Goal: Transaction & Acquisition: Book appointment/travel/reservation

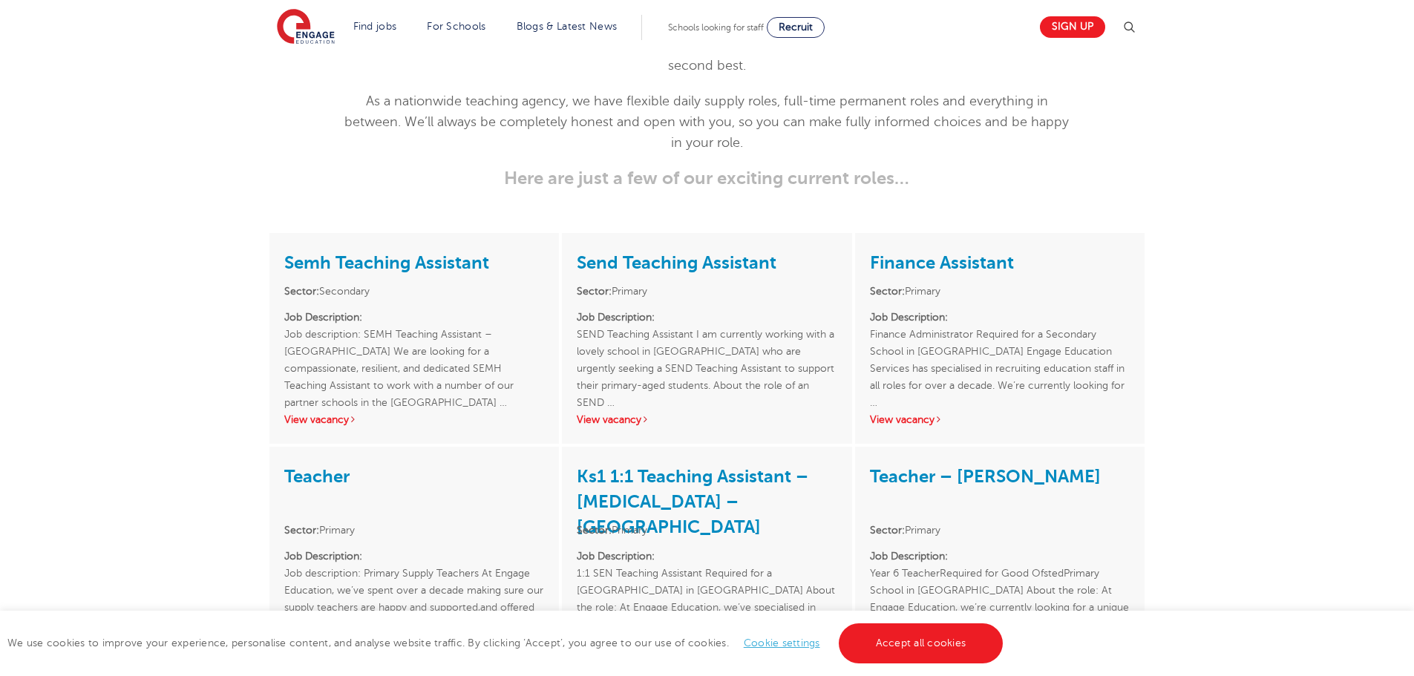
scroll to position [2004, 0]
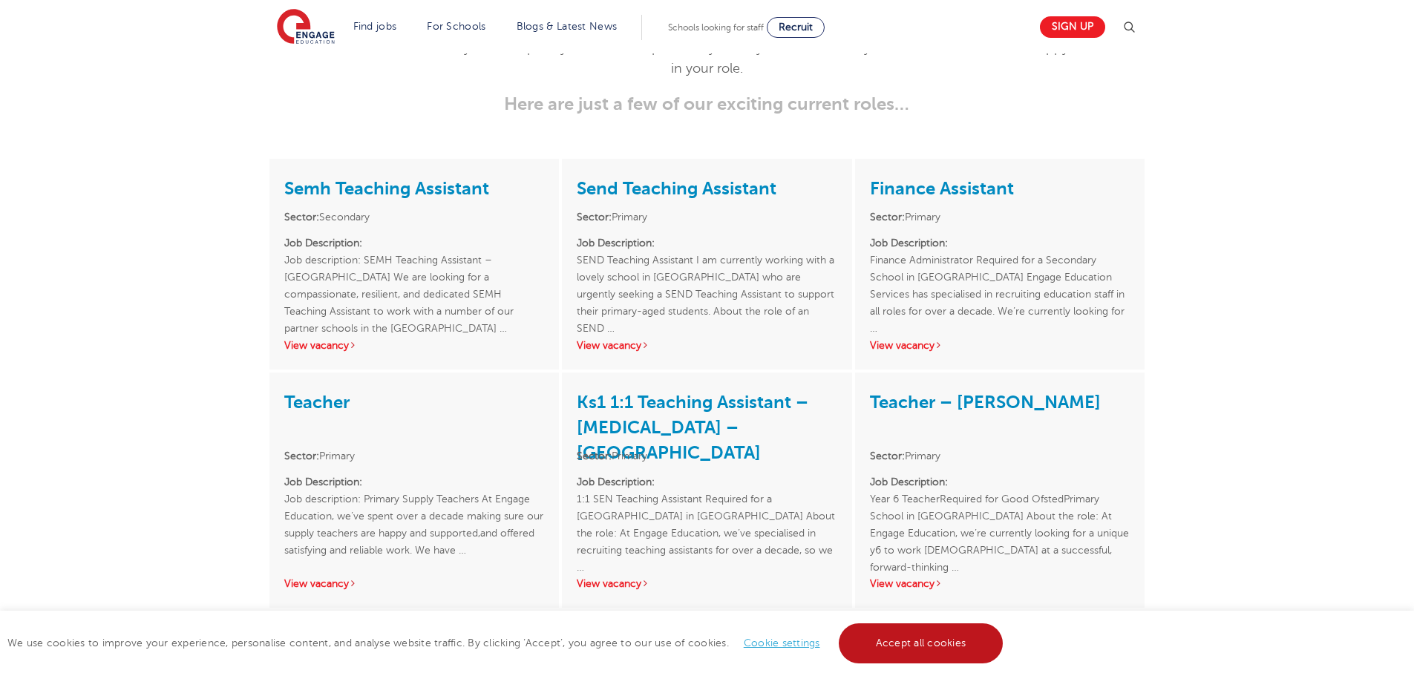
click at [896, 658] on link "Accept all cookies" at bounding box center [921, 644] width 165 height 40
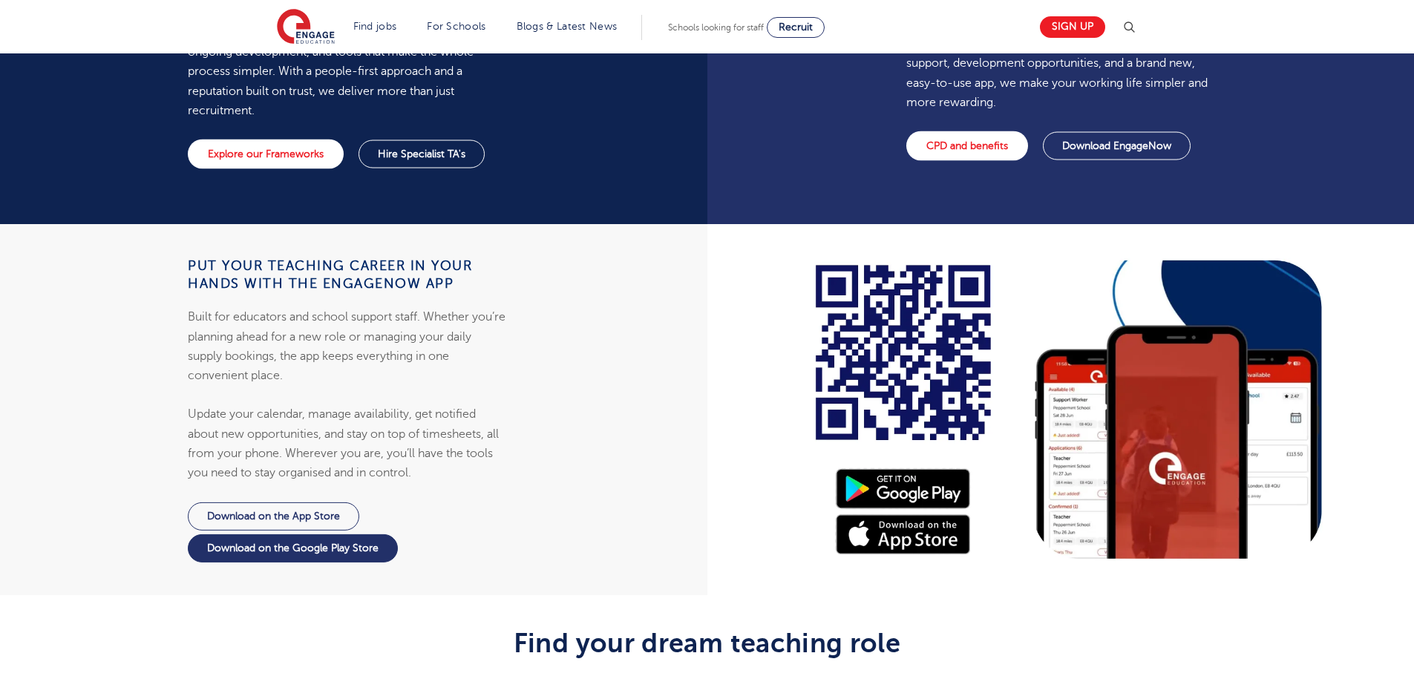
scroll to position [1188, 0]
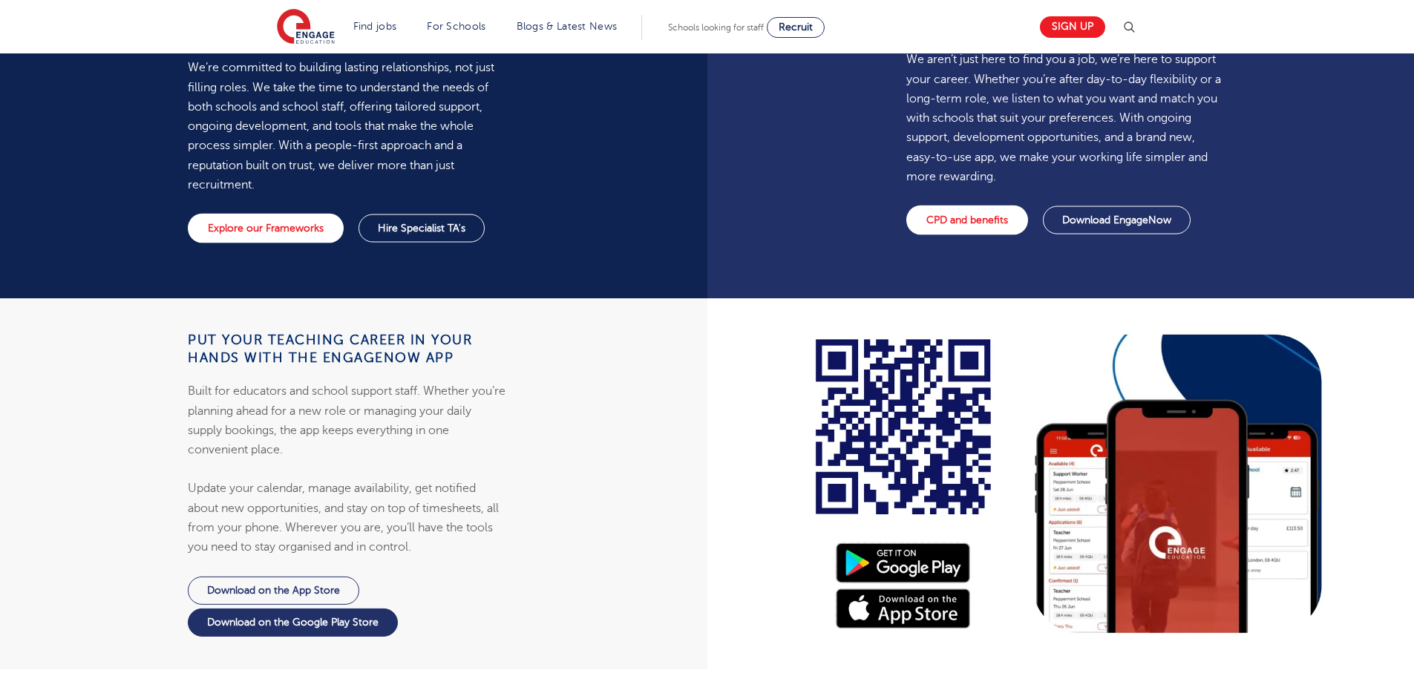
click at [734, 31] on span "Schools looking for staff" at bounding box center [716, 27] width 96 height 10
click at [814, 18] on link "Recruit" at bounding box center [796, 27] width 58 height 21
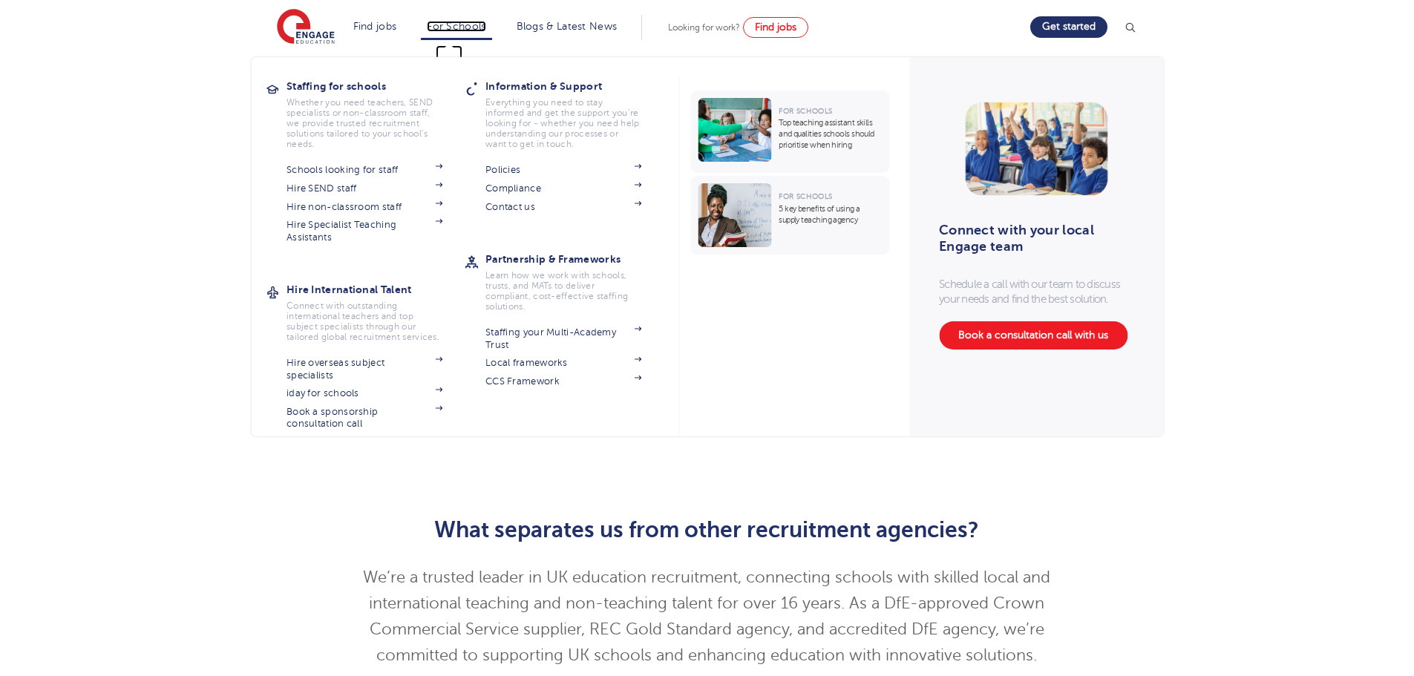
click at [465, 31] on link "For Schools" at bounding box center [456, 26] width 59 height 11
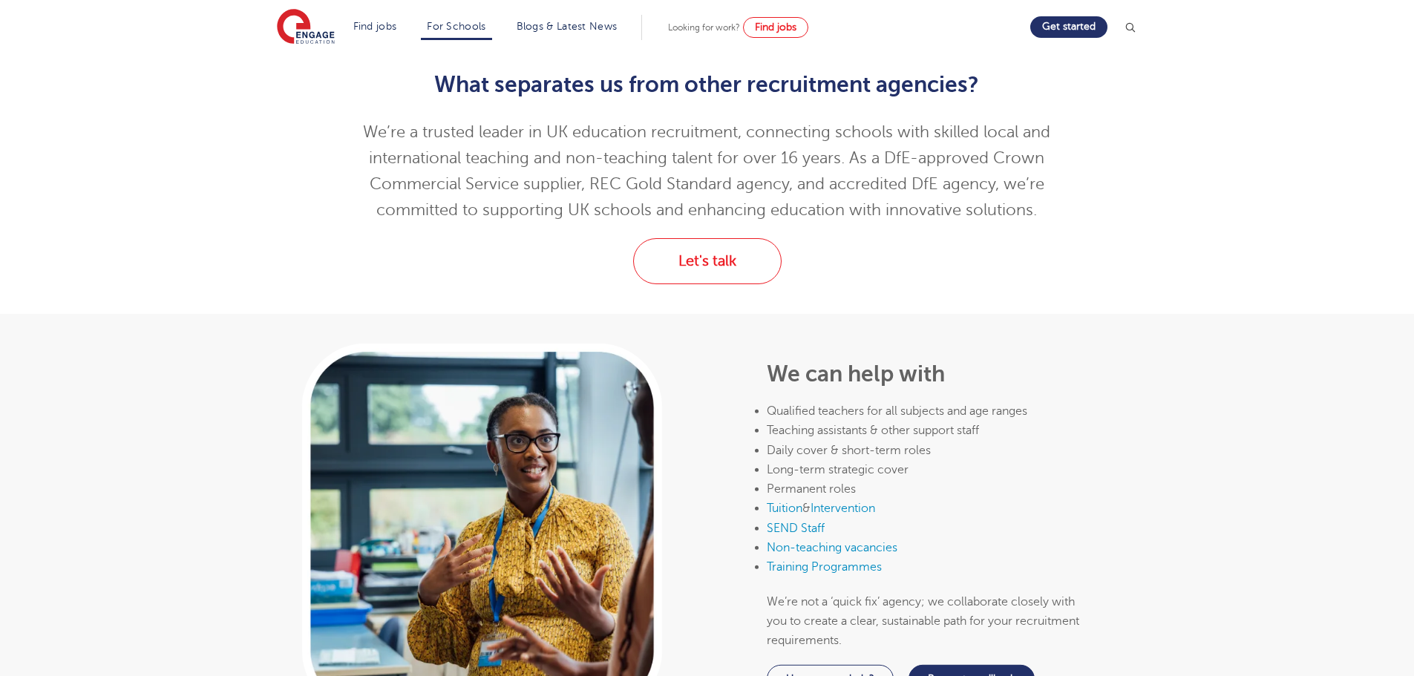
scroll to position [594, 0]
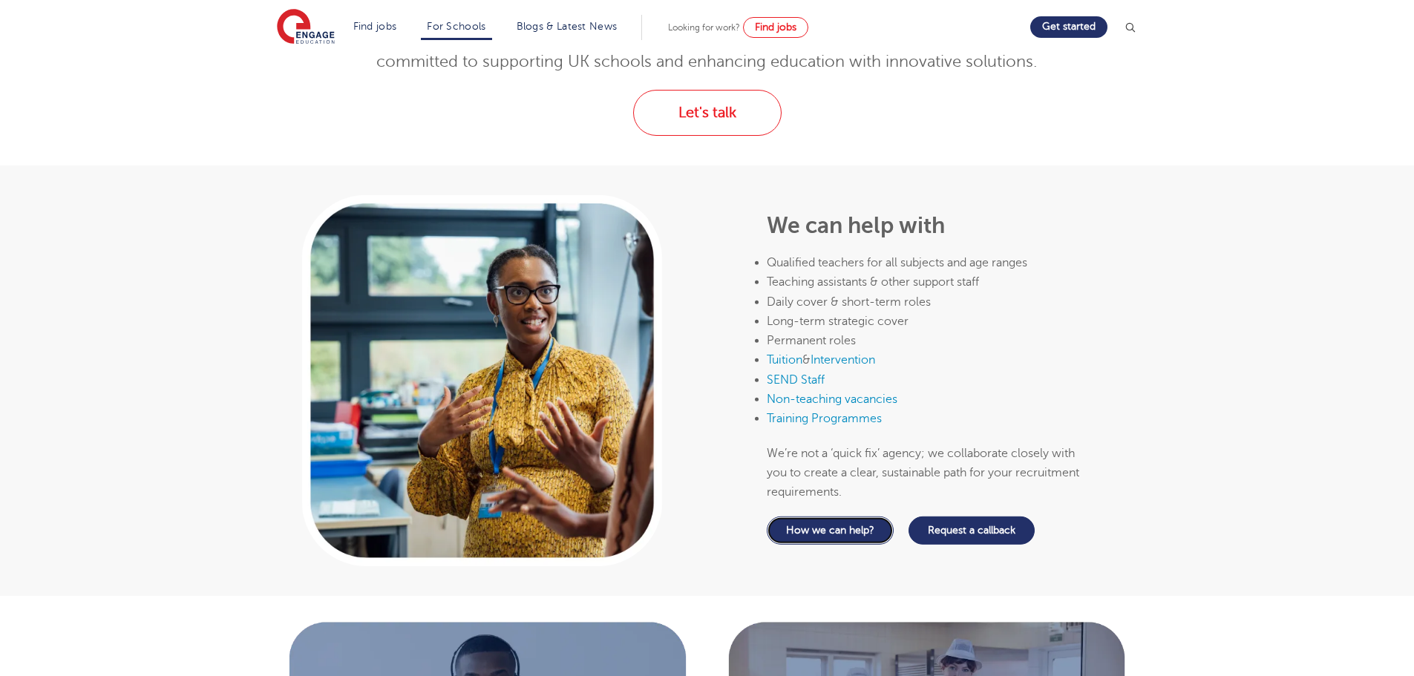
click at [828, 527] on link "How we can help?" at bounding box center [830, 531] width 127 height 28
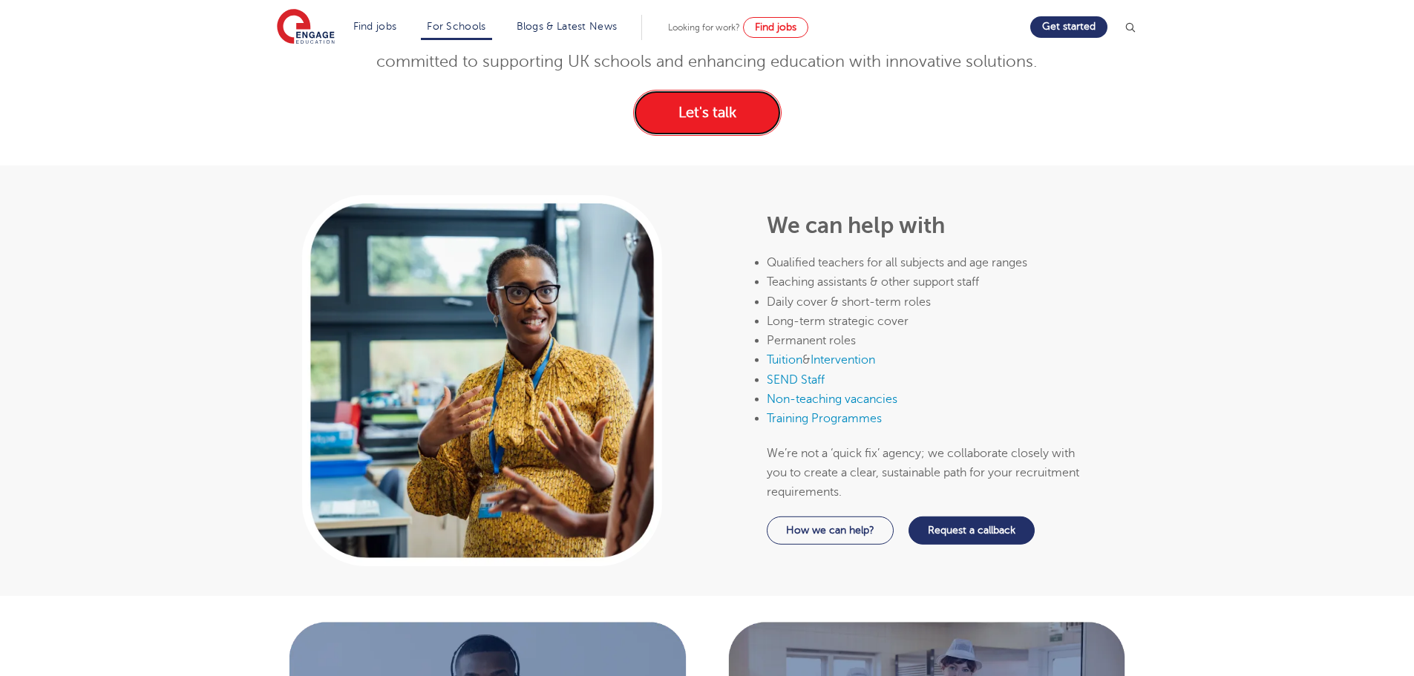
click at [736, 112] on link "Let's talk" at bounding box center [707, 113] width 148 height 46
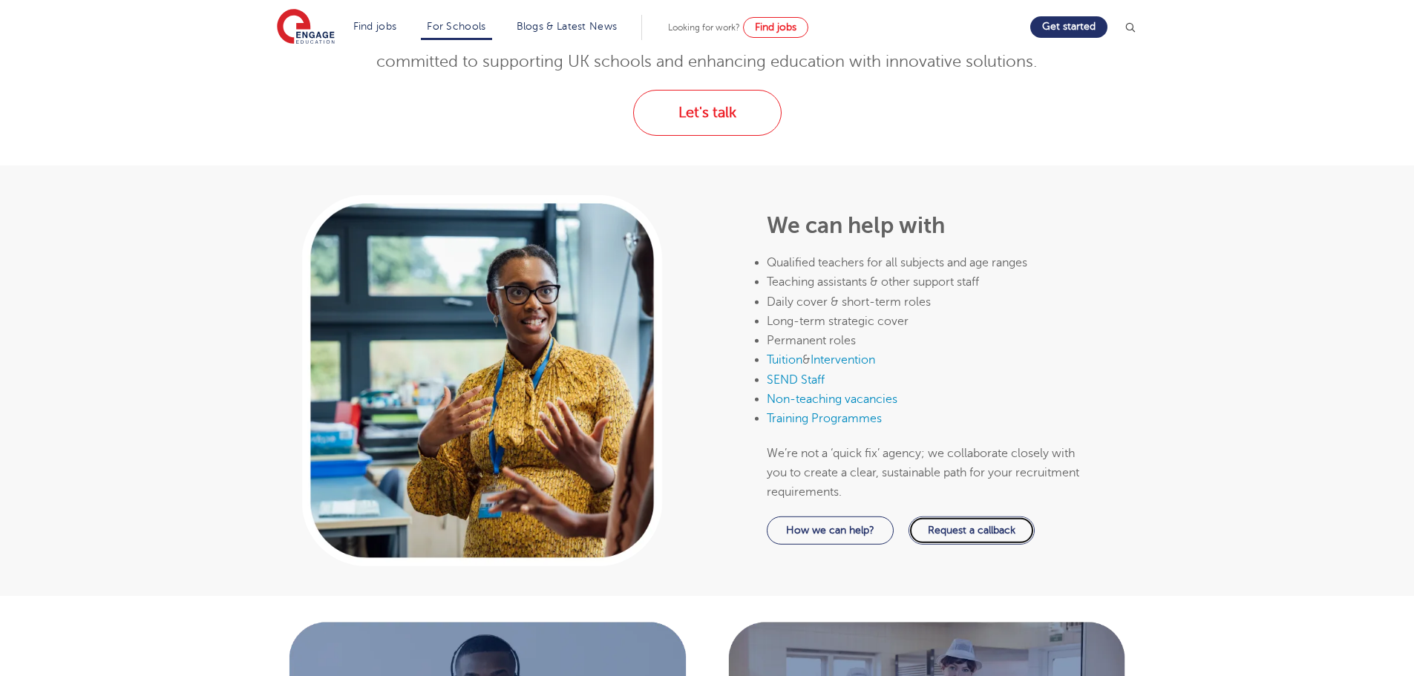
click at [960, 530] on link "Request a callback" at bounding box center [972, 531] width 126 height 28
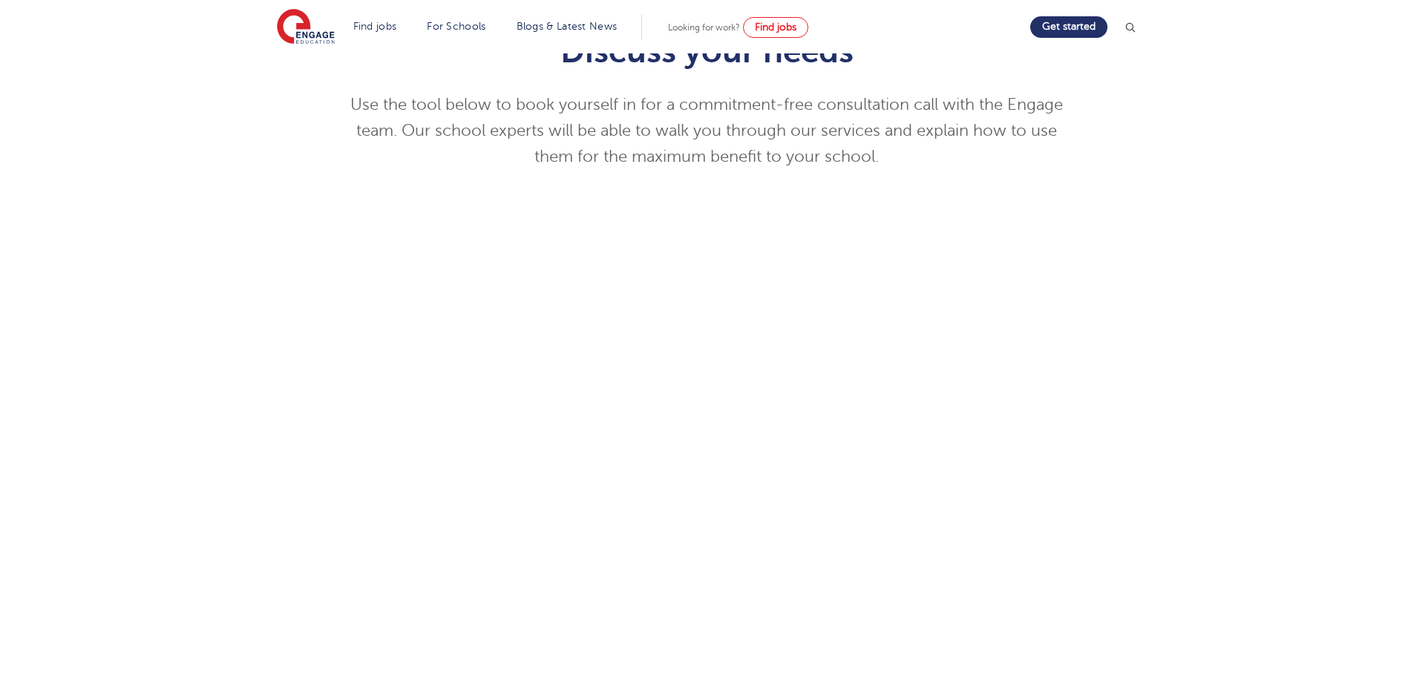
scroll to position [148, 0]
